Goal: Find specific page/section: Find specific page/section

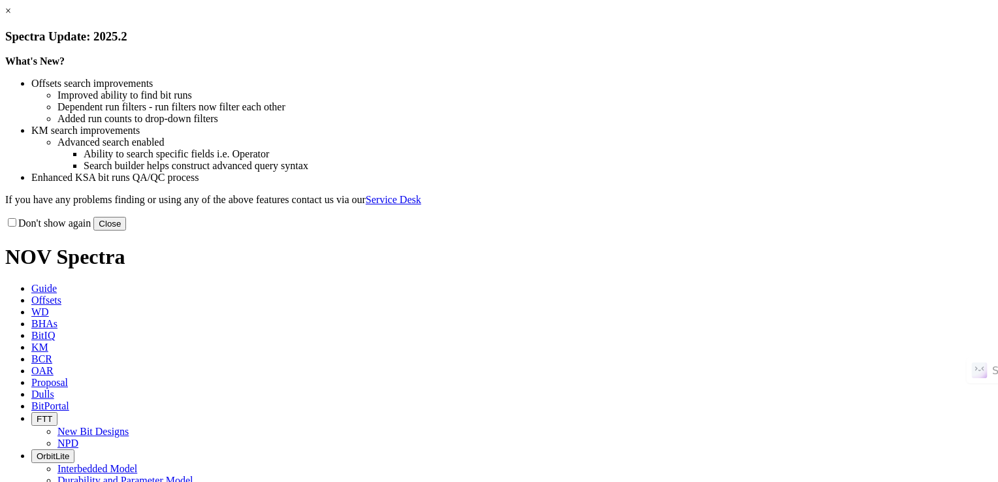
click at [11, 16] on link "×" at bounding box center [8, 10] width 6 height 11
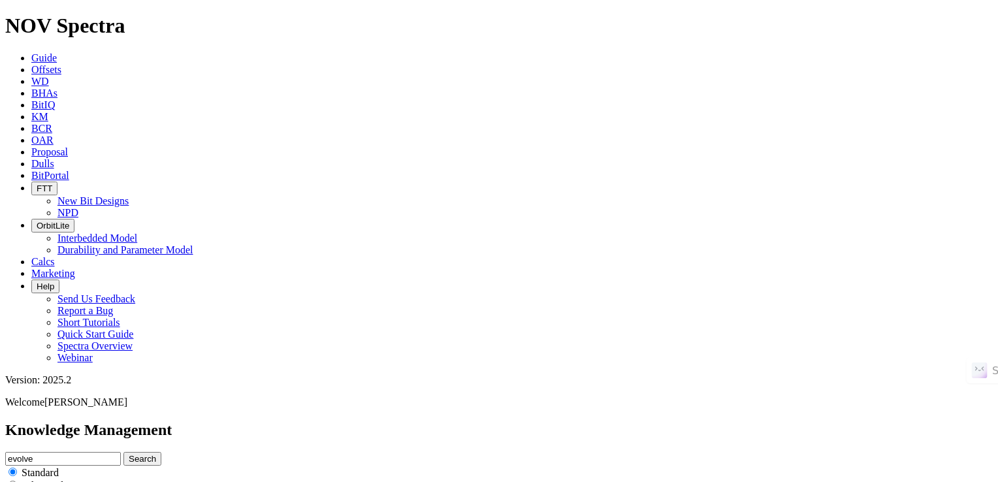
click at [69, 170] on link "BitPortal" at bounding box center [50, 175] width 38 height 11
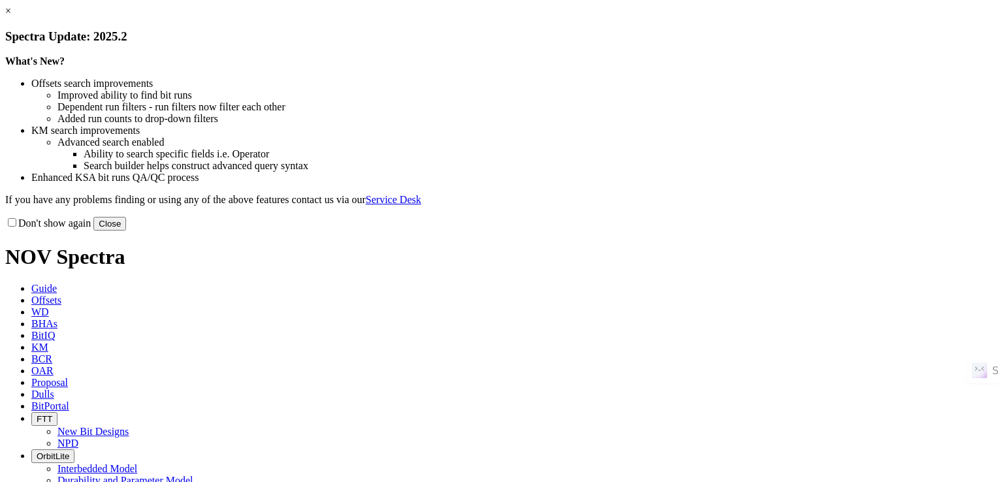
click at [11, 16] on link "×" at bounding box center [8, 10] width 6 height 11
